Goal: Task Accomplishment & Management: Manage account settings

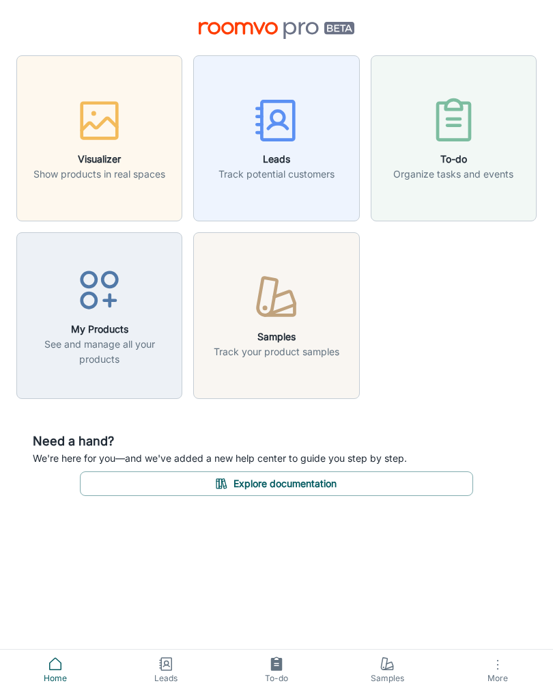
click at [330, 147] on div "button" at bounding box center [276, 123] width 116 height 57
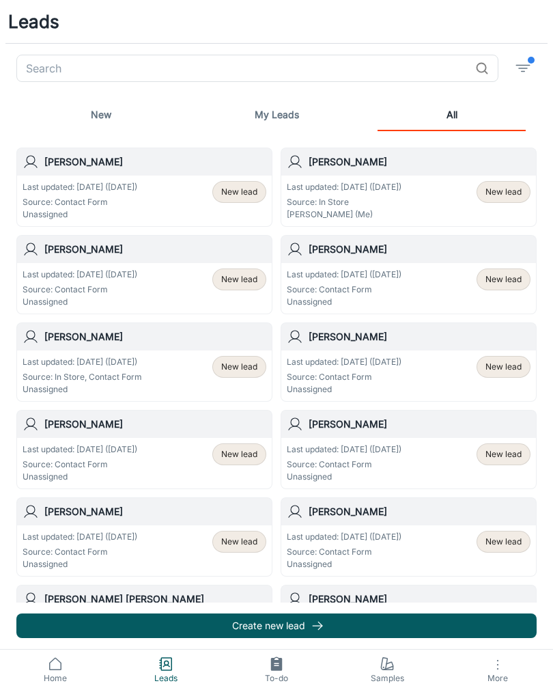
click at [398, 201] on p "Source: In Store" at bounding box center [344, 202] width 115 height 12
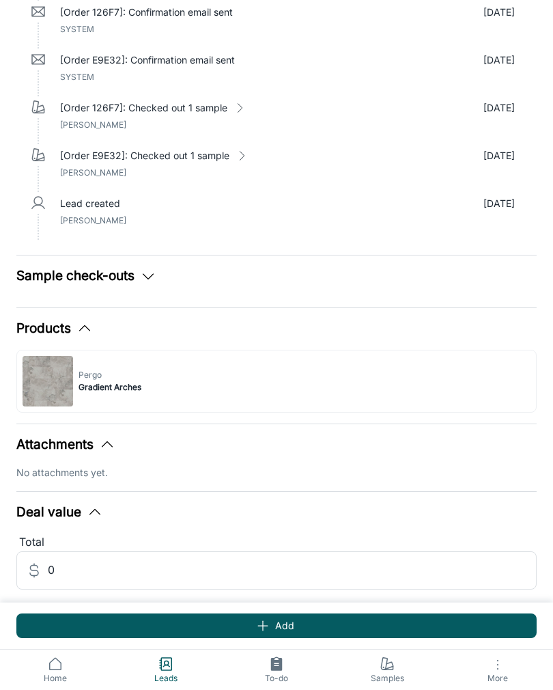
scroll to position [595, 0]
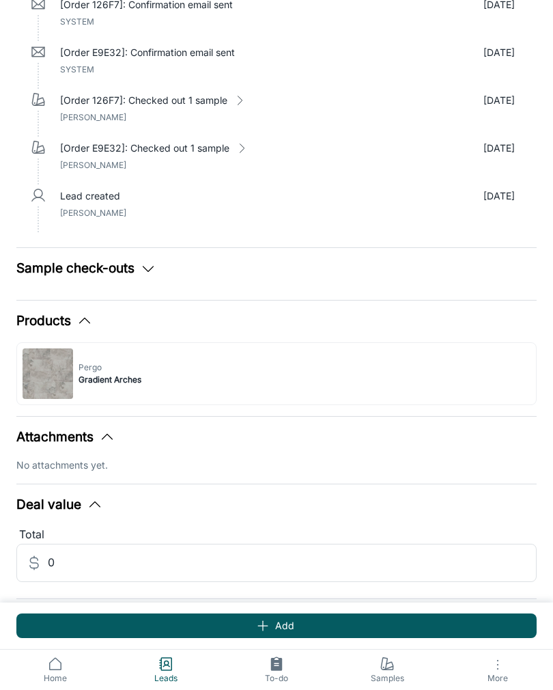
click at [232, 385] on div "Pergo Gradient Arches" at bounding box center [276, 373] width 520 height 63
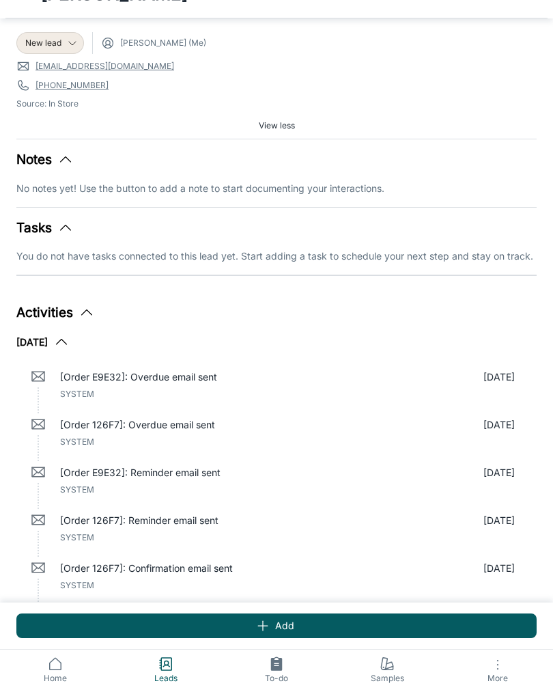
scroll to position [0, 0]
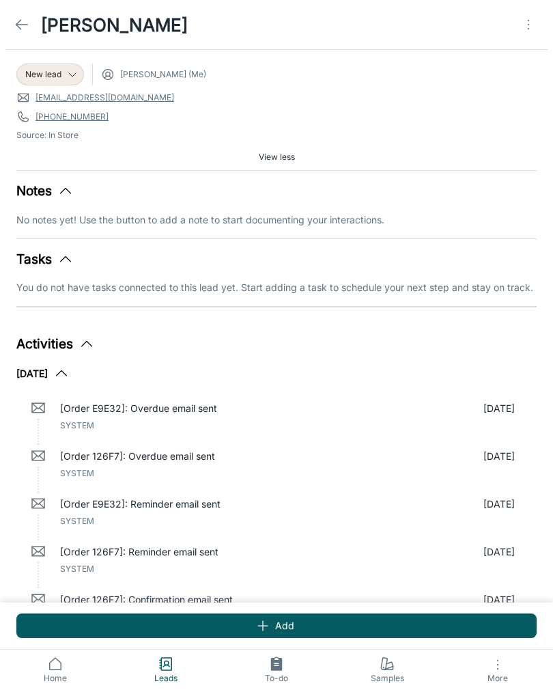
click at [175, 661] on link "Leads" at bounding box center [166, 669] width 111 height 40
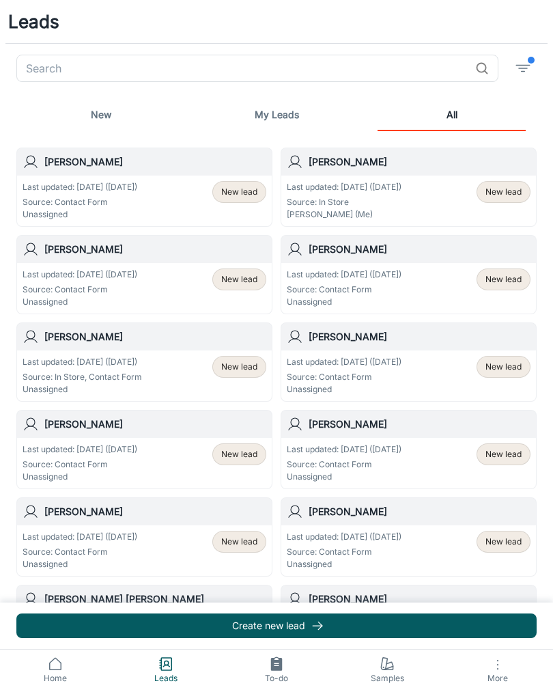
click at [434, 214] on div "Last updated: [DATE] ([DATE]) Source: In Store Chase Alt (Me) New lead" at bounding box center [409, 201] width 244 height 40
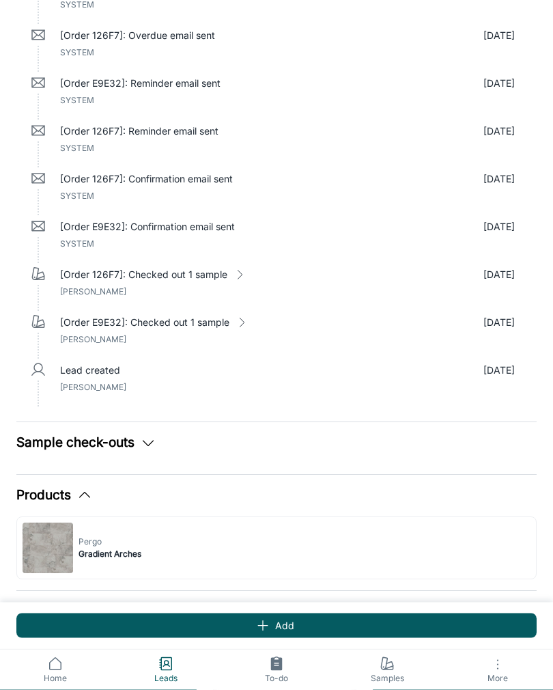
scroll to position [421, 0]
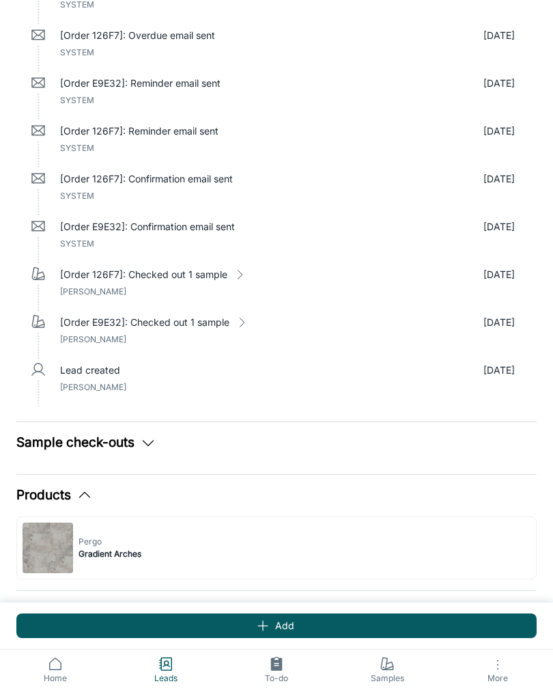
click at [134, 449] on button "Sample check-outs" at bounding box center [86, 443] width 140 height 20
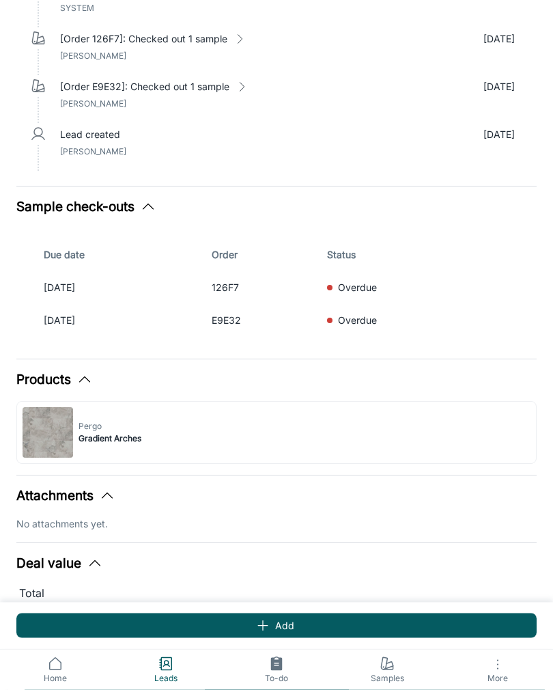
scroll to position [654, 0]
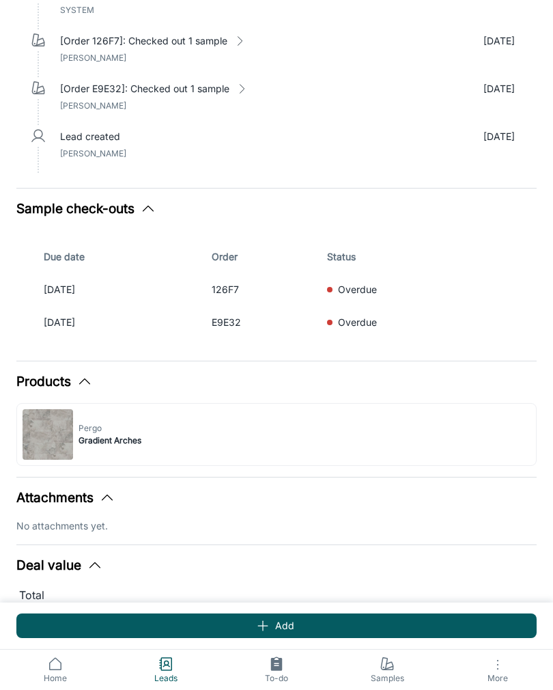
click at [386, 451] on div "Pergo Gradient Arches" at bounding box center [276, 434] width 520 height 63
click at [384, 432] on div "Pergo Gradient Arches" at bounding box center [276, 434] width 520 height 63
click at [52, 437] on img at bounding box center [48, 434] width 51 height 51
click at [148, 451] on div "Pergo Gradient Arches" at bounding box center [276, 434] width 520 height 63
click at [161, 453] on div "Pergo Gradient Arches" at bounding box center [276, 434] width 520 height 63
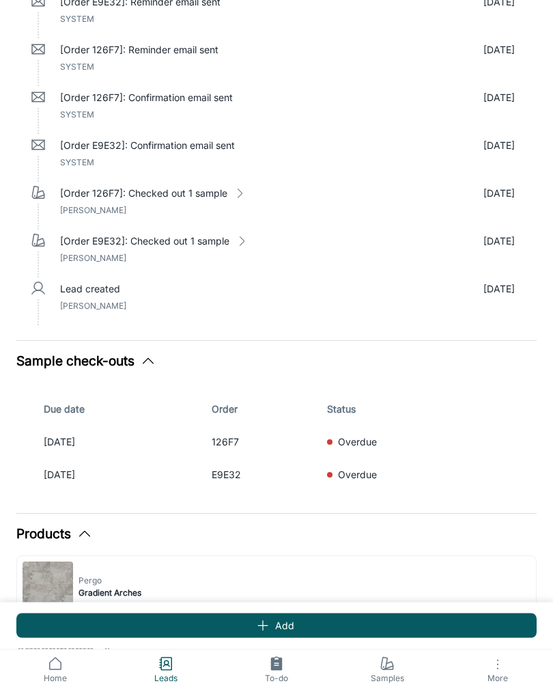
click at [84, 541] on button "Products" at bounding box center [54, 535] width 76 height 20
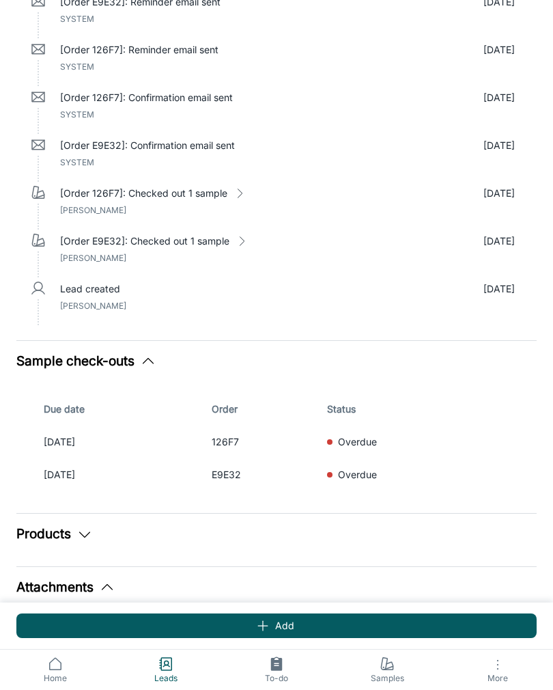
click at [83, 536] on icon "button" at bounding box center [84, 534] width 16 height 16
click at [92, 580] on span "Pergo" at bounding box center [110, 580] width 63 height 12
click at [53, 589] on img at bounding box center [48, 586] width 51 height 51
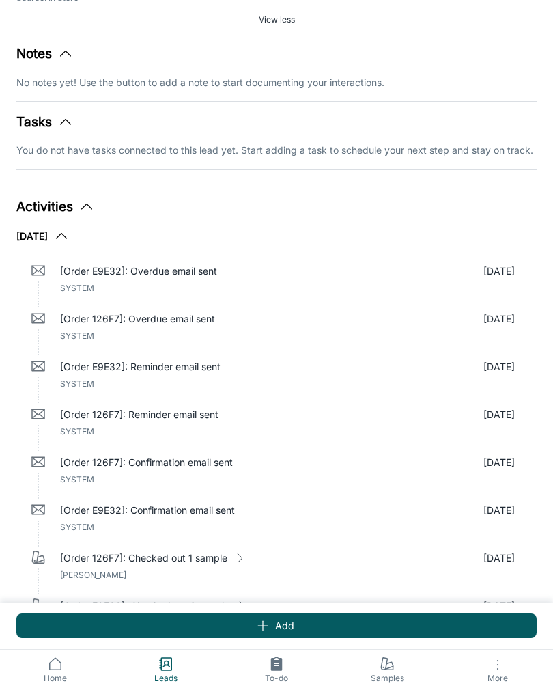
scroll to position [0, 0]
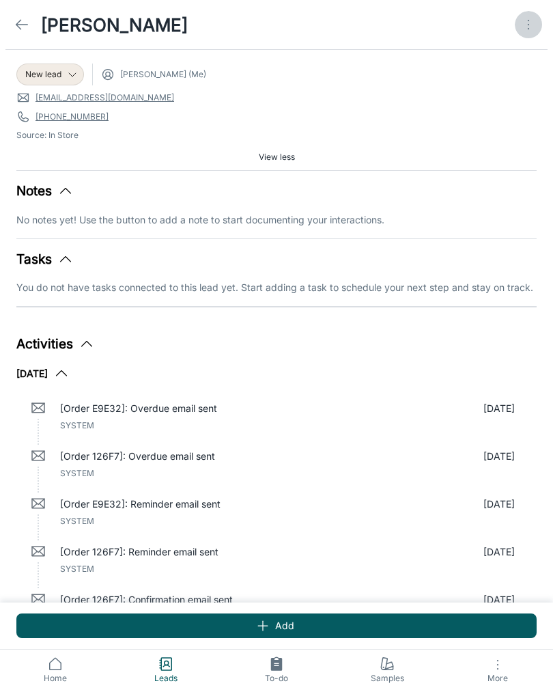
click at [522, 27] on icon "Open menu" at bounding box center [528, 24] width 16 height 16
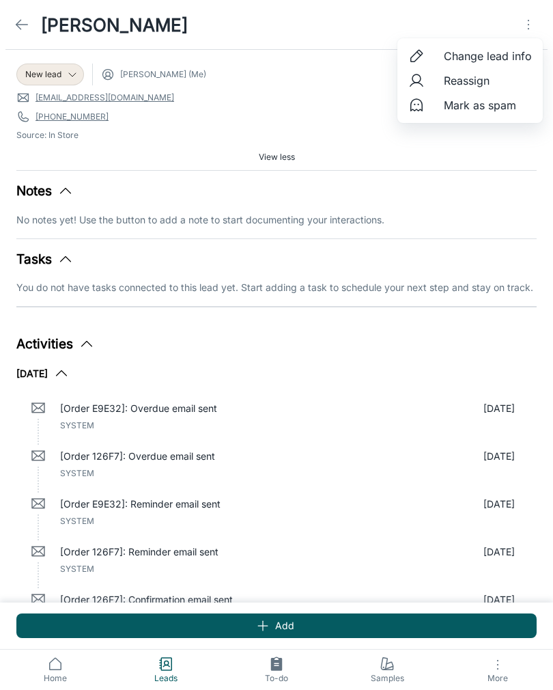
click at [470, 353] on div at bounding box center [276, 345] width 553 height 690
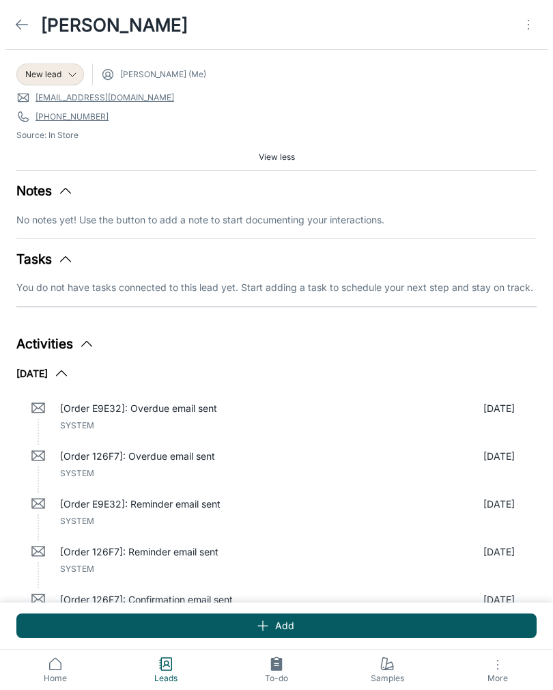
click at [397, 665] on link "Samples" at bounding box center [387, 669] width 111 height 40
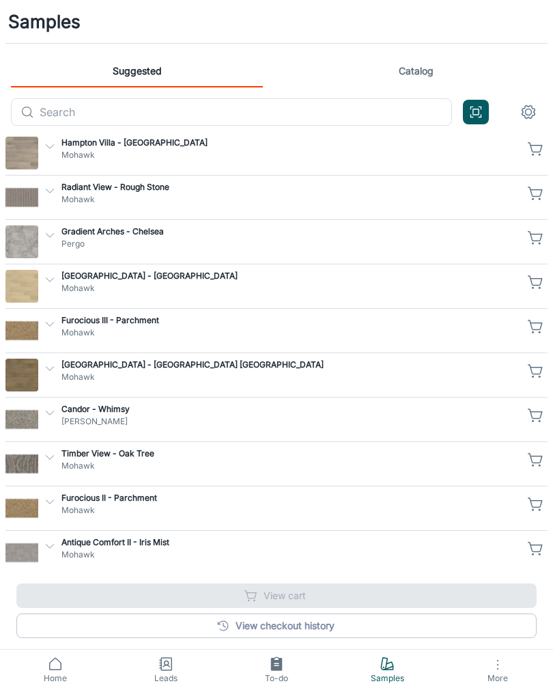
click at [303, 630] on link "View checkout history" at bounding box center [276, 625] width 520 height 25
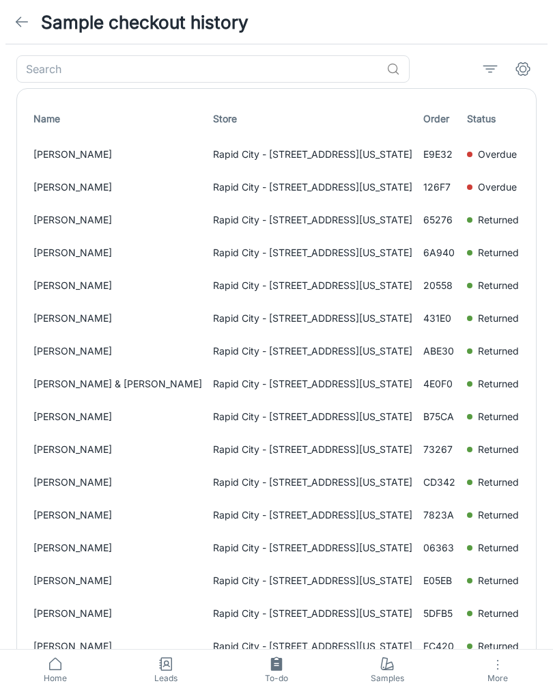
click at [530, 159] on p "[DATE]" at bounding box center [545, 154] width 31 height 15
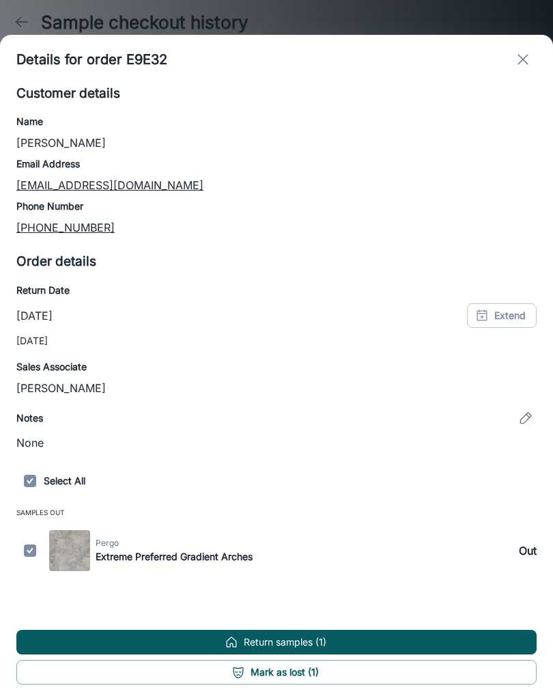
click at [347, 640] on button "Return samples (1)" at bounding box center [276, 641] width 520 height 25
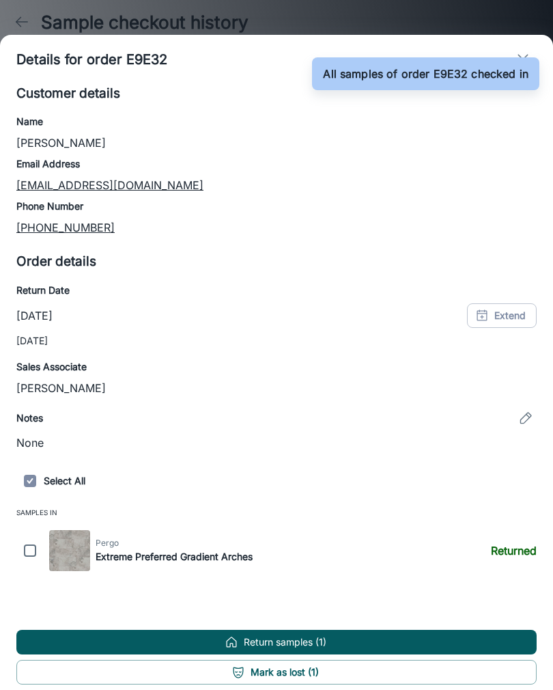
checkbox input "true"
click at [531, 46] on button "exit" at bounding box center [522, 59] width 27 height 27
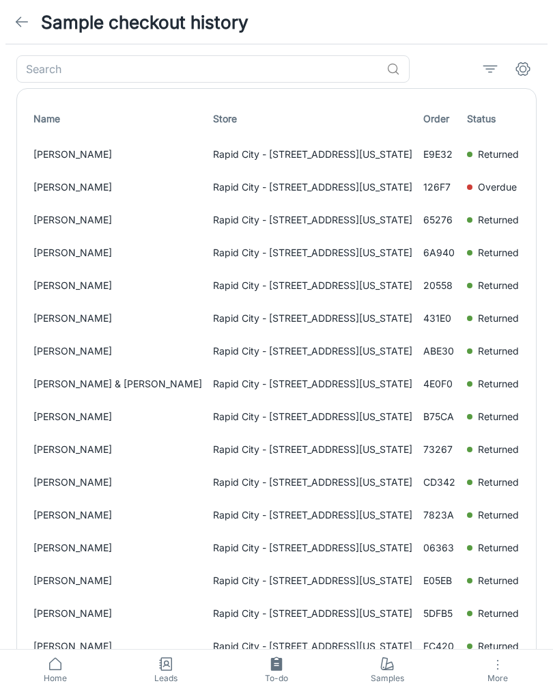
click at [530, 191] on p "[DATE]" at bounding box center [545, 187] width 31 height 15
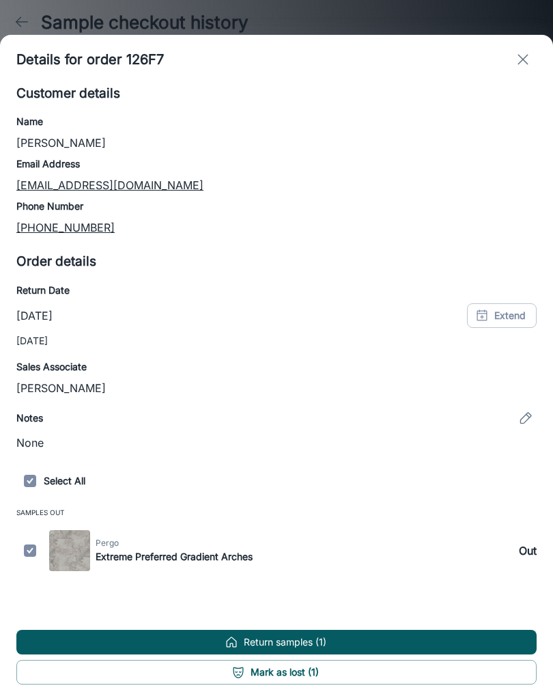
click at [300, 642] on button "Return samples (1)" at bounding box center [276, 641] width 520 height 25
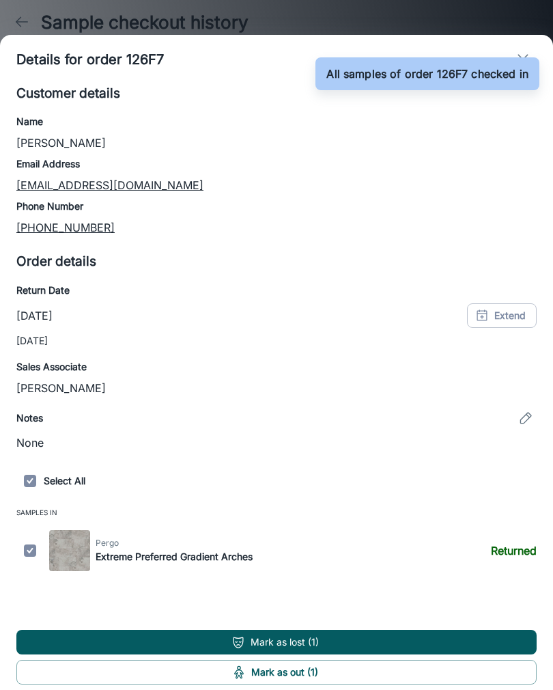
click at [519, 51] on icon "exit" at bounding box center [523, 59] width 16 height 16
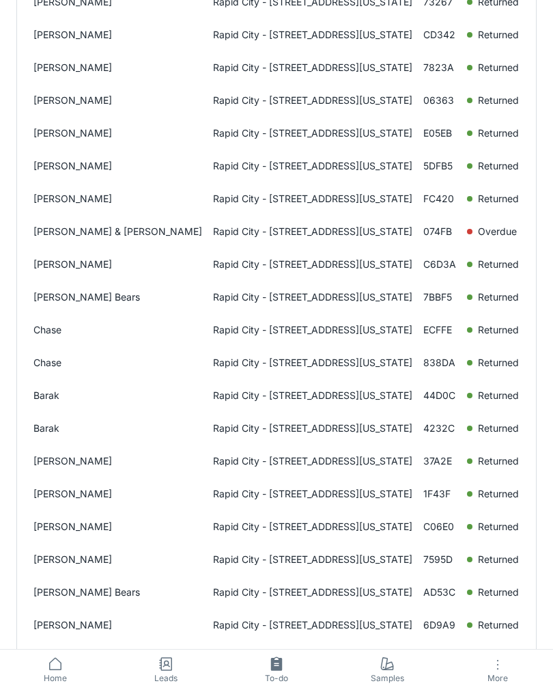
scroll to position [406, 0]
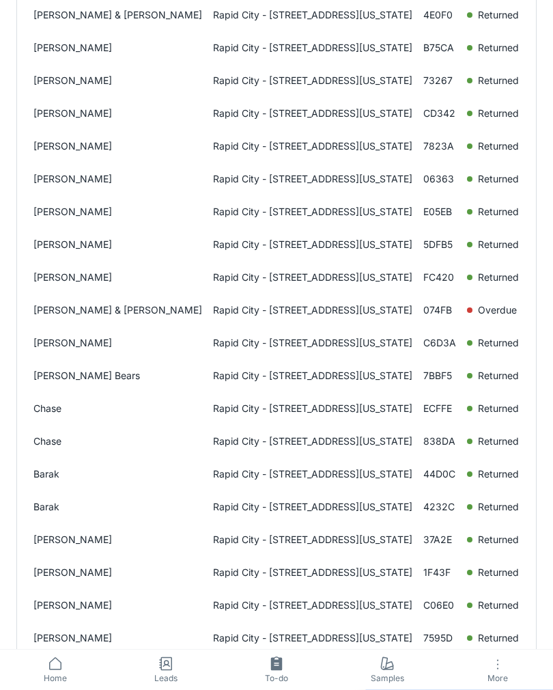
click at [530, 315] on p "[DATE]" at bounding box center [545, 310] width 31 height 15
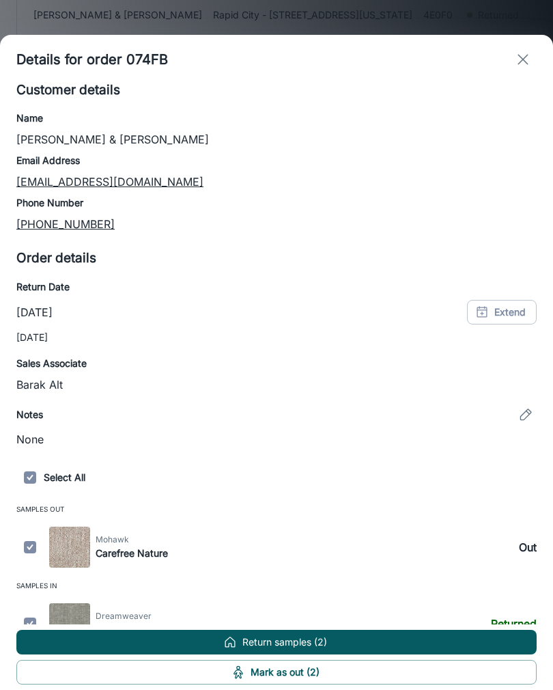
scroll to position [2, 0]
